Goal: Information Seeking & Learning: Compare options

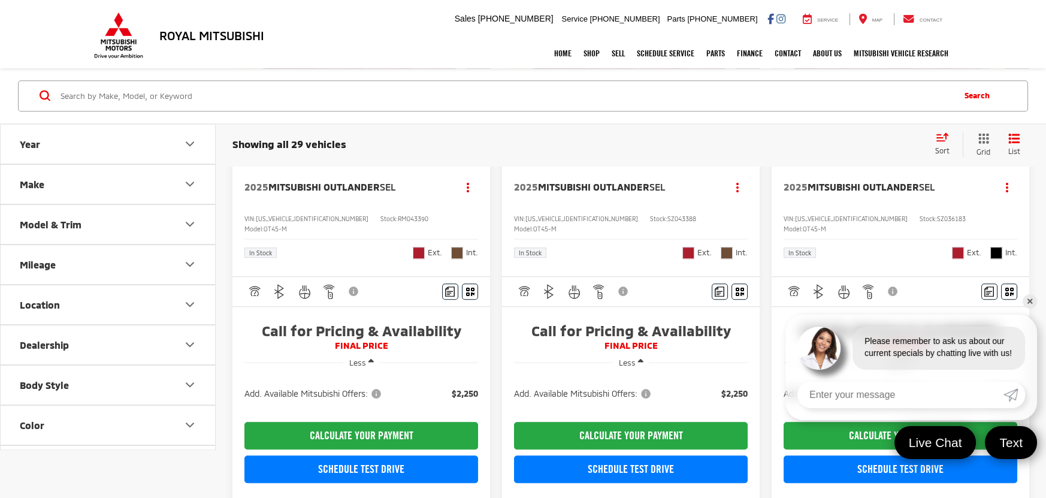
scroll to position [2487, 0]
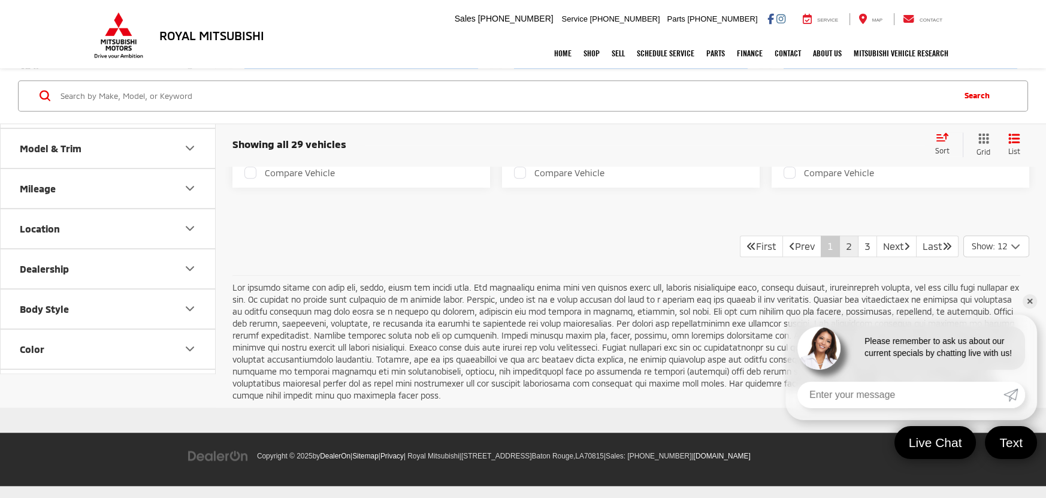
click at [839, 257] on link "2" at bounding box center [848, 246] width 19 height 22
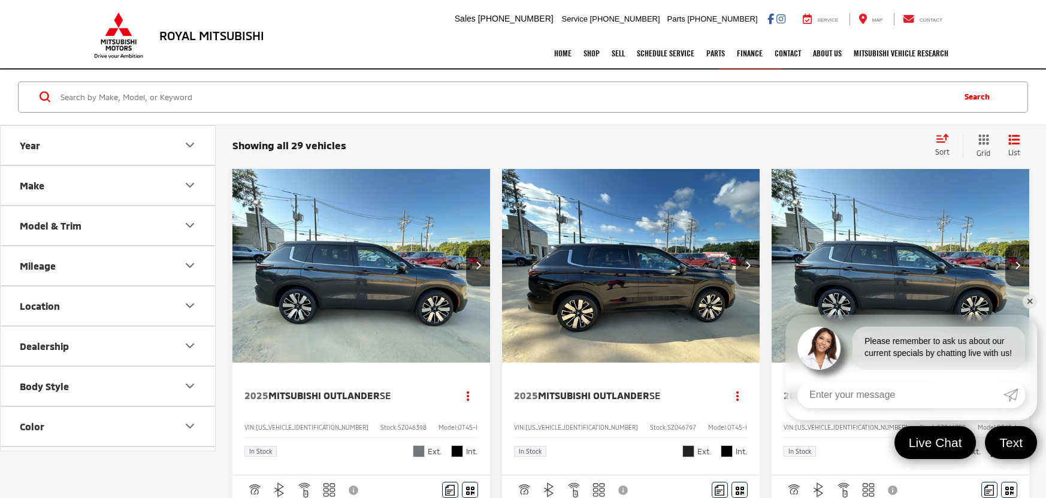
scroll to position [97, 0]
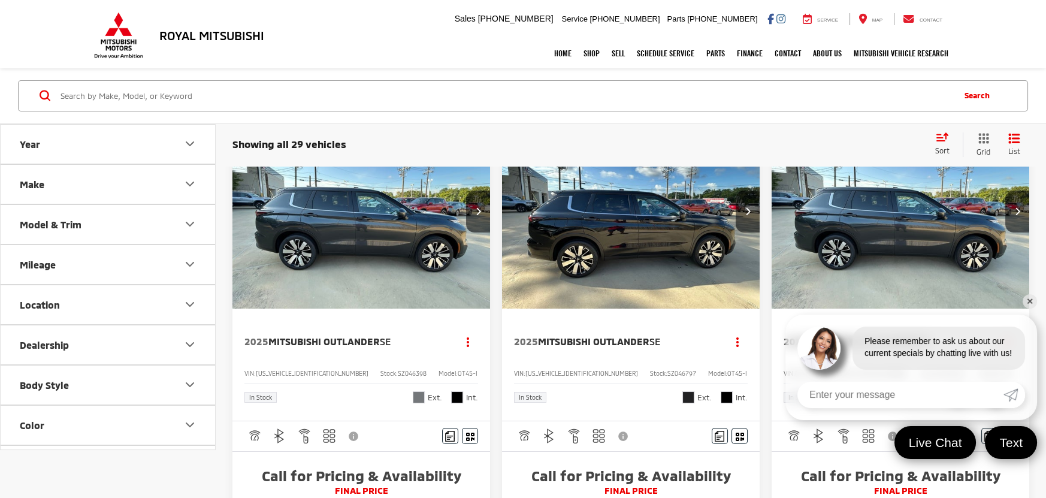
click at [89, 226] on button "Model & Trim" at bounding box center [109, 224] width 216 height 39
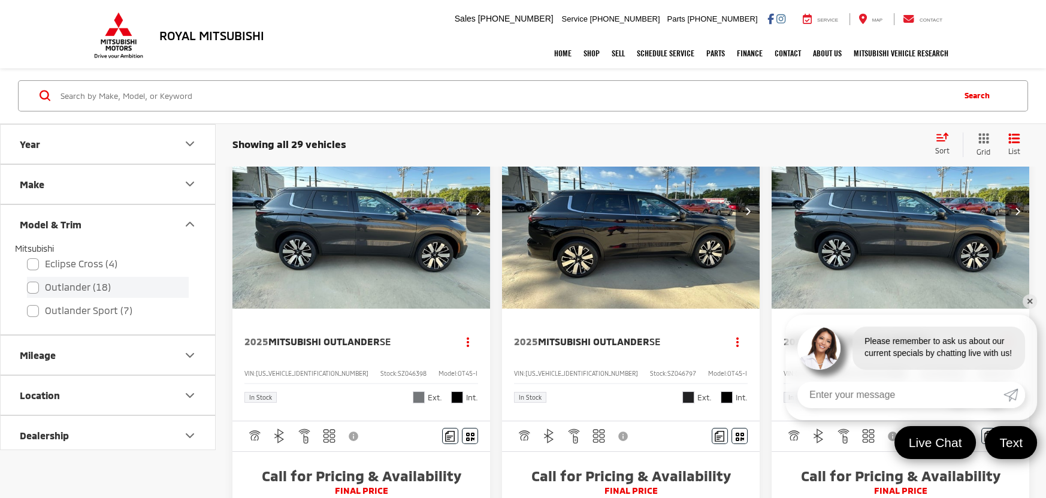
click at [86, 286] on label "Outlander (18)" at bounding box center [108, 287] width 162 height 21
click at [28, 280] on input "Outlander (18)" at bounding box center [27, 280] width 1 height 1
checkbox input "true"
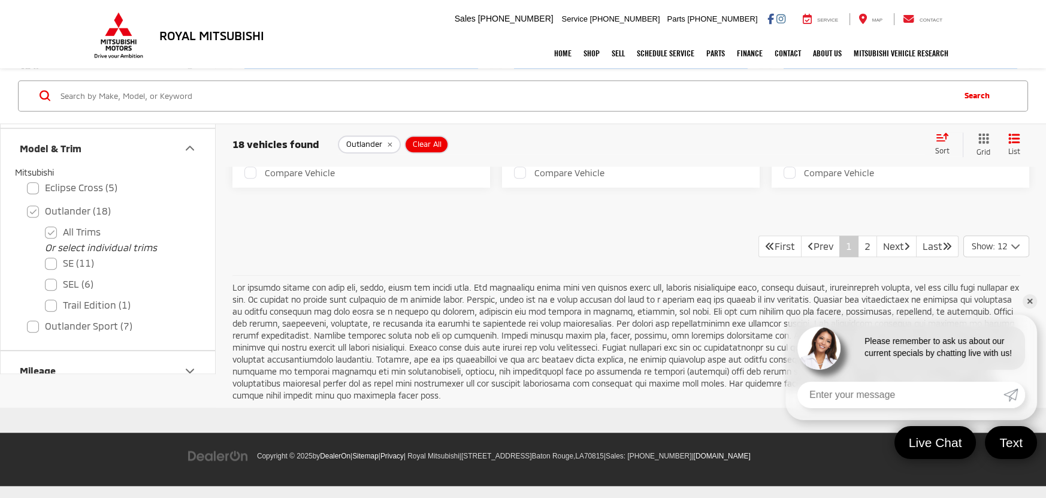
scroll to position [2765, 0]
click at [858, 255] on link "2" at bounding box center [867, 246] width 19 height 22
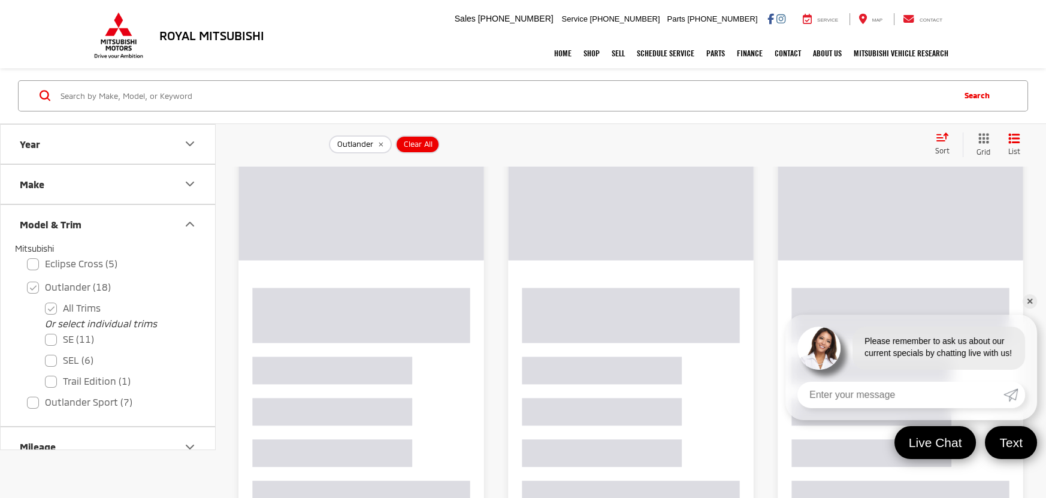
scroll to position [43, 0]
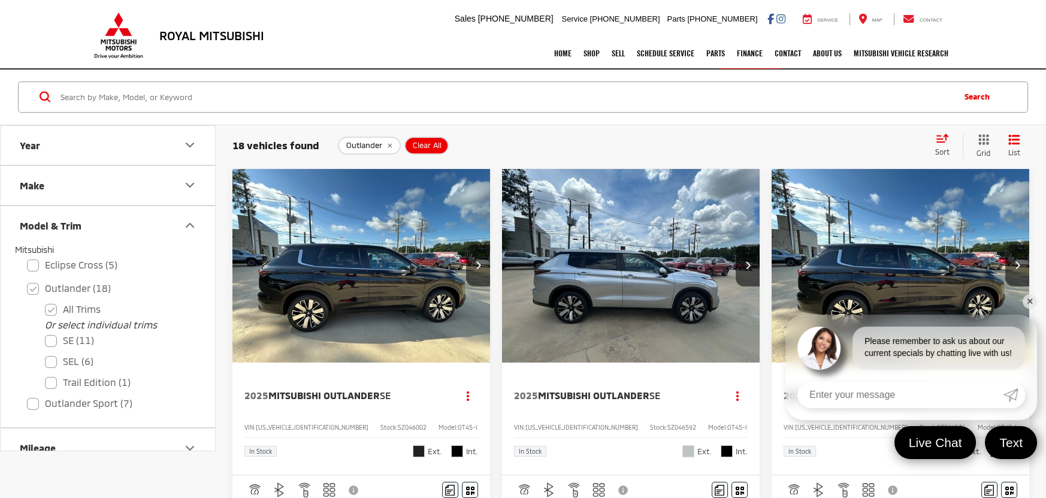
click at [1030, 301] on link "✕" at bounding box center [1030, 301] width 14 height 14
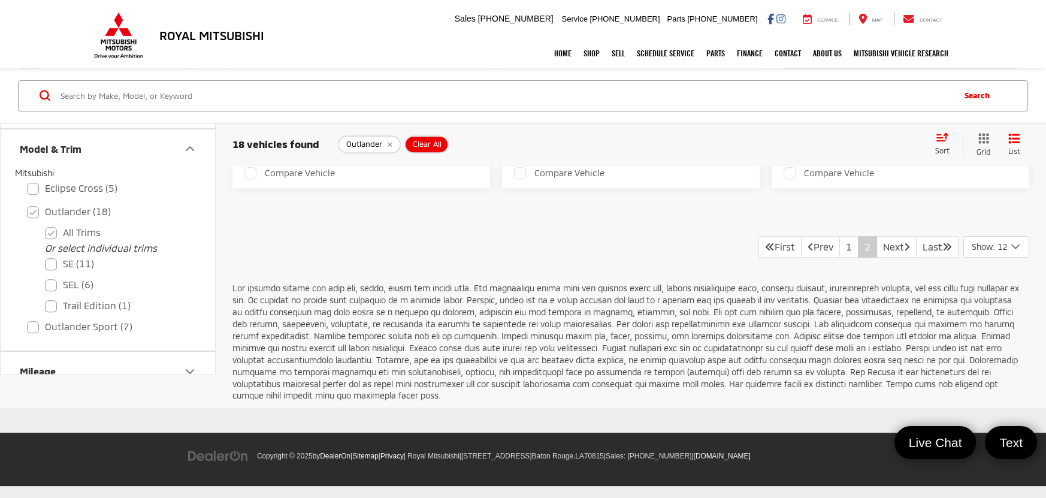
scroll to position [1376, 0]
click at [824, 12] on div "[STREET_ADDRESS] Sales Mobile Sales [PHONE_NUMBER] Service [PHONE_NUMBER] Parts…" at bounding box center [703, 19] width 503 height 30
click at [824, 14] on div "Service" at bounding box center [820, 19] width 53 height 12
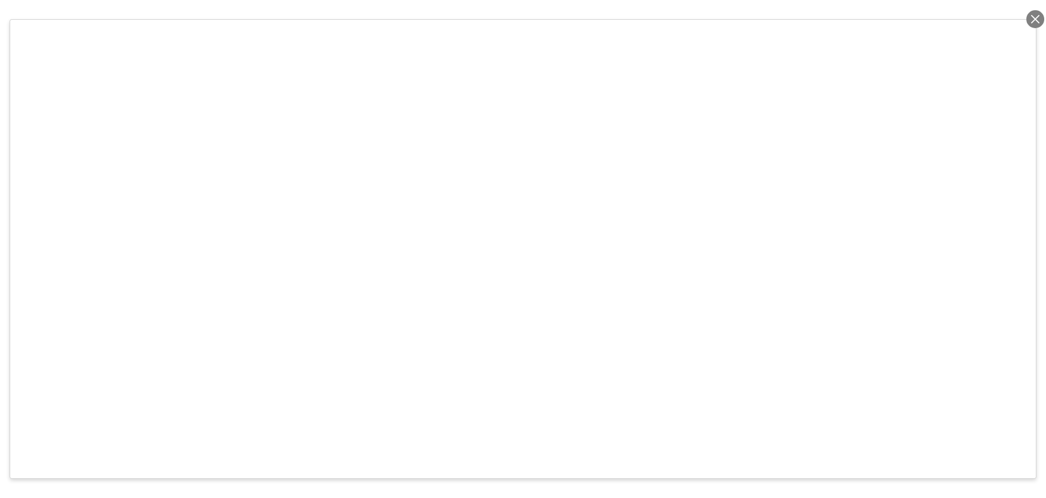
click at [1035, 23] on div at bounding box center [1035, 19] width 18 height 18
